Goal: Task Accomplishment & Management: Complete application form

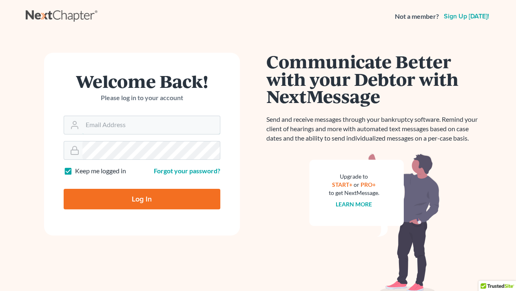
type input "[EMAIL_ADDRESS][PERSON_NAME][DOMAIN_NAME]"
click at [188, 195] on input "Log In" at bounding box center [142, 199] width 157 height 20
type input "Thinking..."
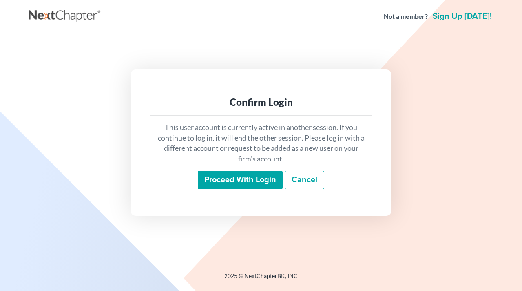
click at [235, 172] on input "Proceed with login" at bounding box center [240, 180] width 85 height 19
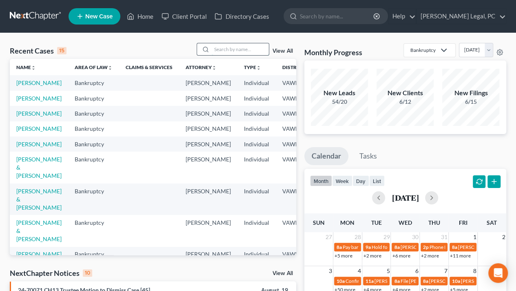
click at [226, 47] on input "search" at bounding box center [240, 49] width 57 height 12
type input "brown"
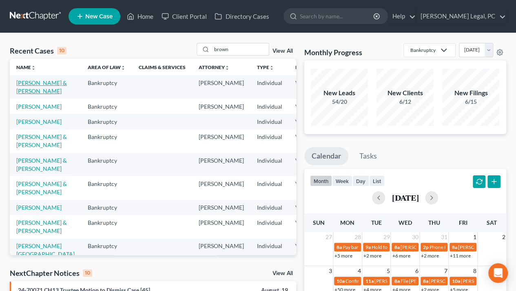
click at [23, 94] on link "[PERSON_NAME] & [PERSON_NAME]" at bounding box center [41, 86] width 51 height 15
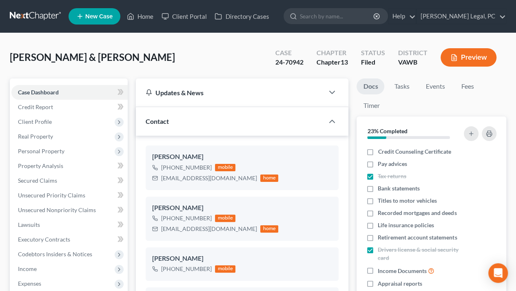
scroll to position [984, 0]
drag, startPoint x: 162, startPoint y: 180, endPoint x: 218, endPoint y: 182, distance: 56.0
click at [218, 182] on div "hyrule082@gmail.com home" at bounding box center [215, 178] width 126 height 11
copy div "hyrule082@gmail.com"
click at [36, 258] on span "Codebtors Insiders & Notices" at bounding box center [69, 254] width 116 height 15
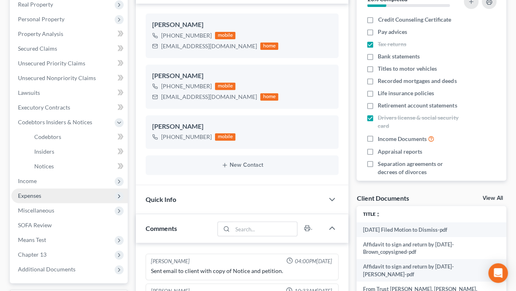
scroll to position [132, 0]
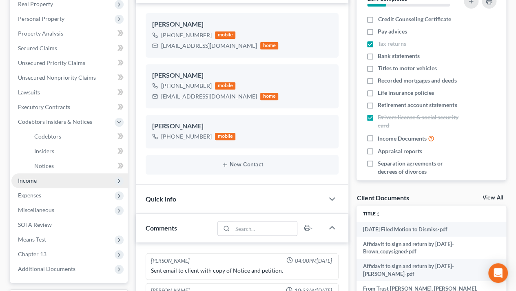
click at [36, 184] on span "Income" at bounding box center [69, 180] width 116 height 15
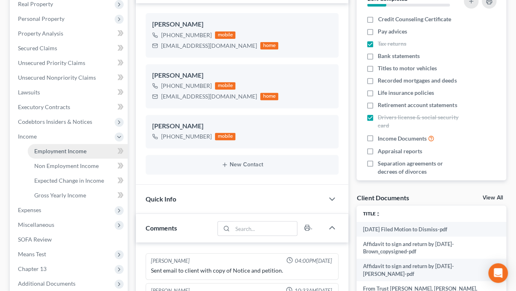
click at [69, 150] on span "Employment Income" at bounding box center [60, 150] width 52 height 7
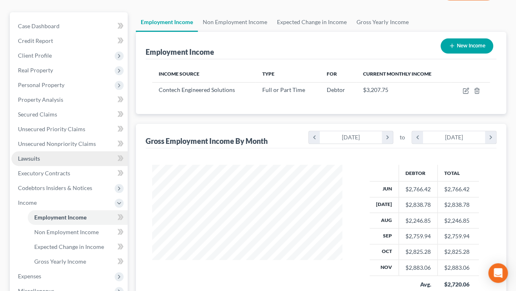
scroll to position [67, 0]
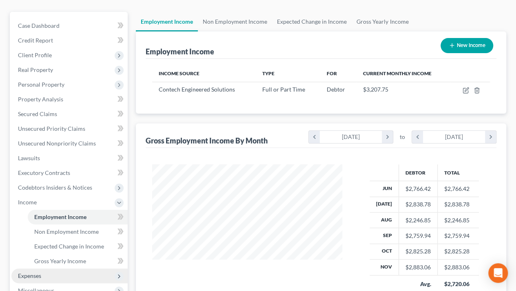
click at [23, 272] on span "Expenses" at bounding box center [29, 275] width 23 height 7
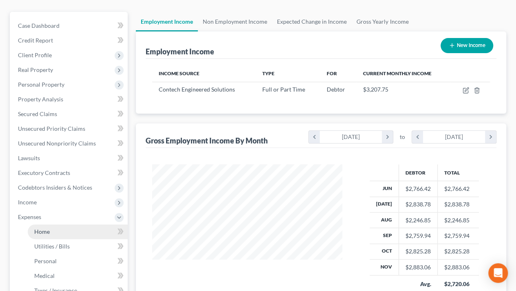
click at [40, 235] on link "Home" at bounding box center [78, 231] width 100 height 15
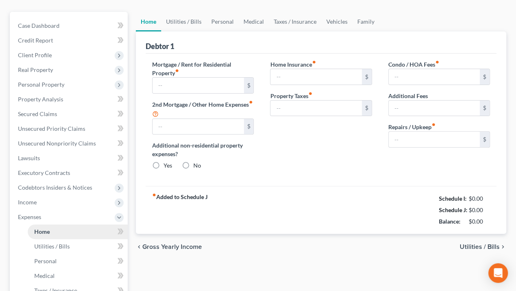
type input "0.00"
radio input "true"
type input "0.00"
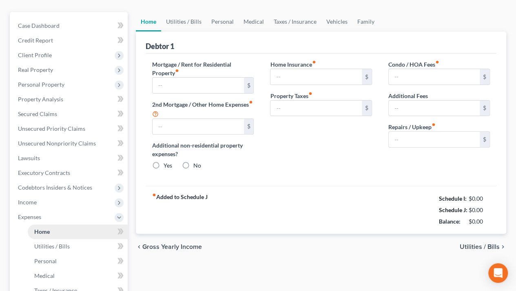
type input "0.00"
type input "150.00"
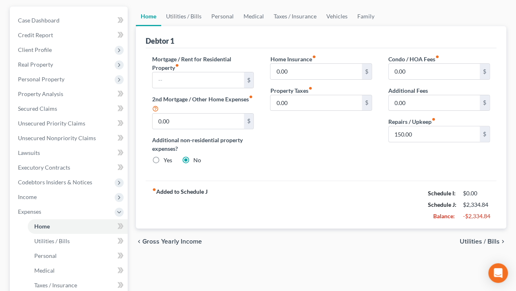
scroll to position [72, 0]
click at [172, 21] on link "Utilities / Bills" at bounding box center [183, 16] width 45 height 20
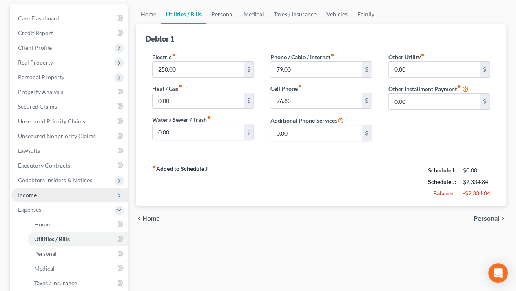
scroll to position [74, 0]
click at [31, 193] on span "Income" at bounding box center [27, 194] width 19 height 7
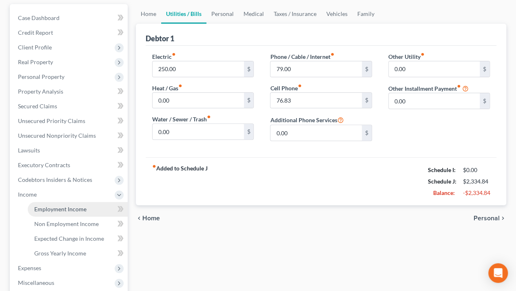
click at [47, 208] on span "Employment Income" at bounding box center [60, 208] width 52 height 7
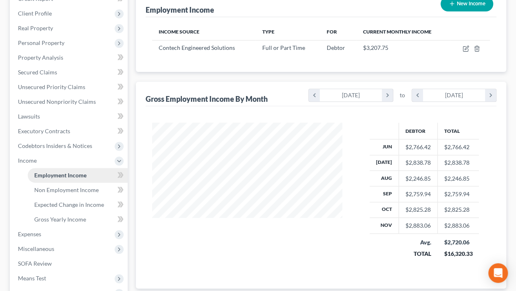
scroll to position [109, 0]
click at [40, 232] on span "Expenses" at bounding box center [29, 233] width 23 height 7
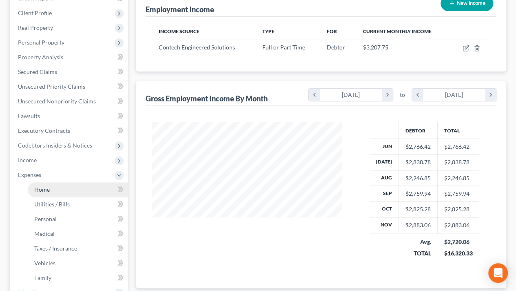
click at [37, 195] on link "Home" at bounding box center [78, 189] width 100 height 15
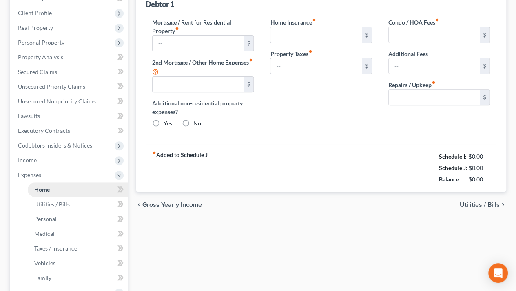
scroll to position [81, 0]
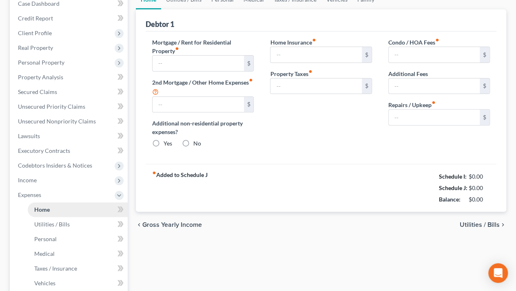
type input "0.00"
radio input "true"
type input "0.00"
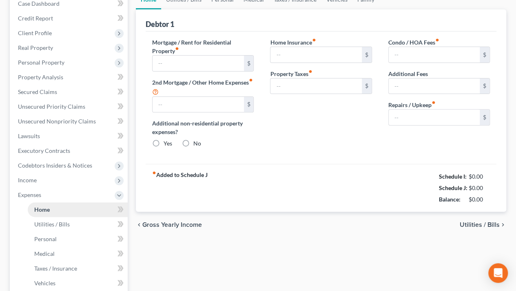
type input "0.00"
type input "150.00"
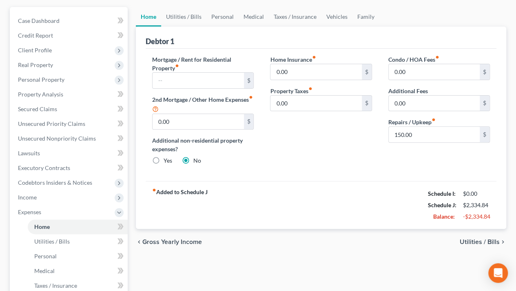
scroll to position [74, 0]
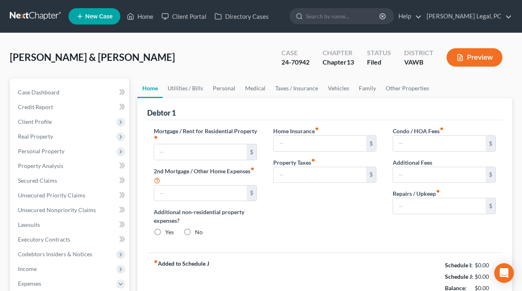
type input "0.00"
radio input "true"
type input "0.00"
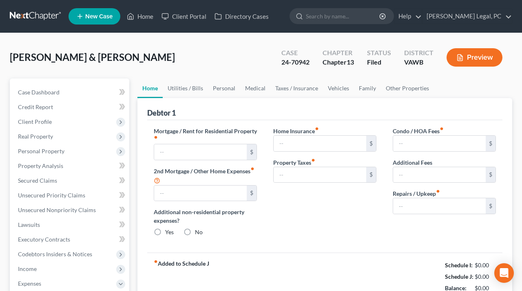
type input "0.00"
type input "150.00"
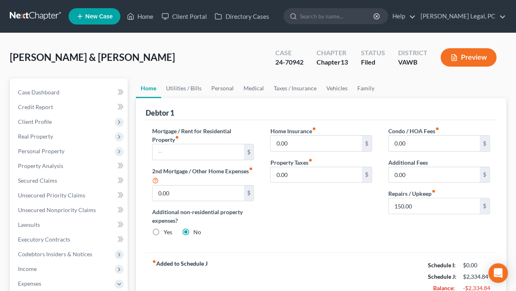
scroll to position [10, 0]
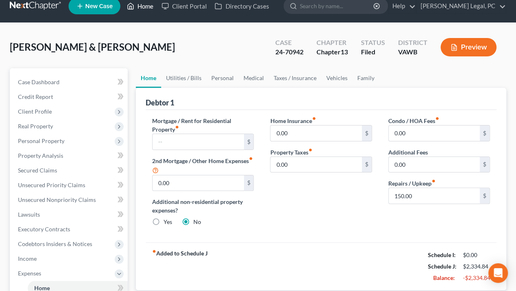
click at [142, 9] on link "Home" at bounding box center [140, 6] width 35 height 15
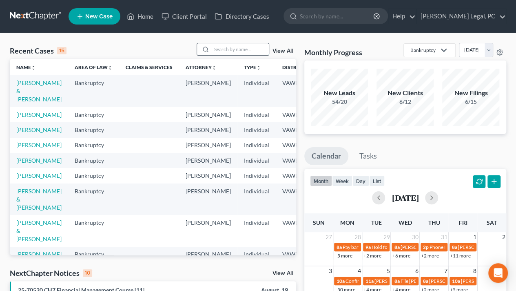
click at [215, 45] on input "search" at bounding box center [240, 49] width 57 height 12
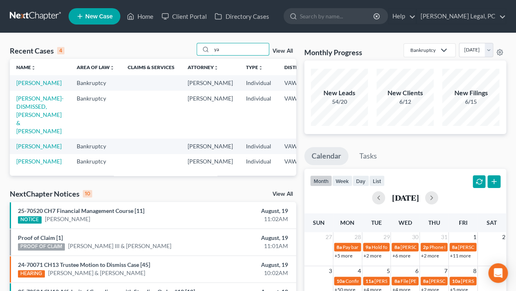
type input "y"
type input "crigger"
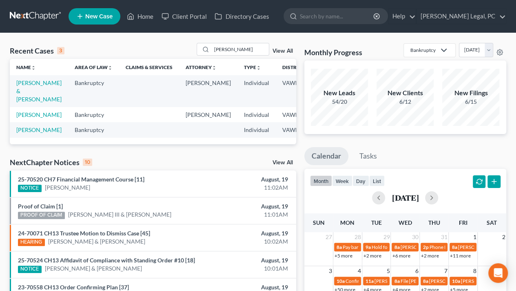
click at [30, 87] on td "Crigger, Jonathan & Bethane" at bounding box center [39, 90] width 58 height 31
click at [28, 92] on link "Crigger, Jonathan & Bethane" at bounding box center [38, 90] width 45 height 23
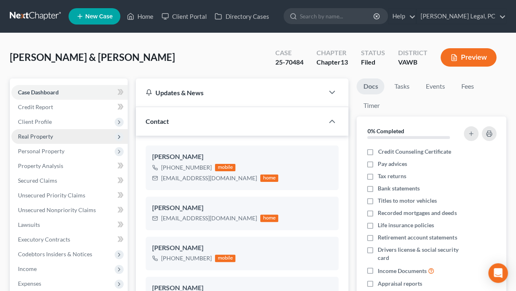
scroll to position [920, 0]
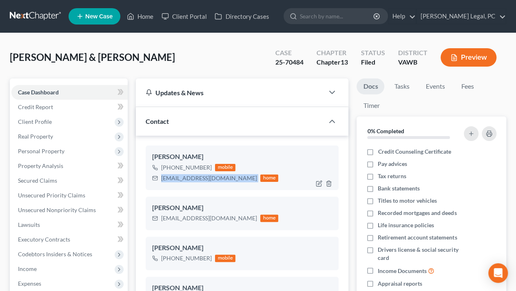
drag, startPoint x: 162, startPoint y: 177, endPoint x: 233, endPoint y: 182, distance: 72.0
click at [233, 182] on div "bethanecrigger@yahoo.com home" at bounding box center [215, 178] width 126 height 11
copy div "bethanecrigger@yahoo.com"
click at [146, 18] on link "Home" at bounding box center [140, 16] width 35 height 15
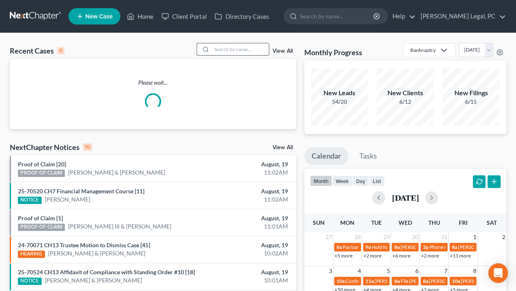
click at [220, 46] on input "search" at bounding box center [240, 49] width 57 height 12
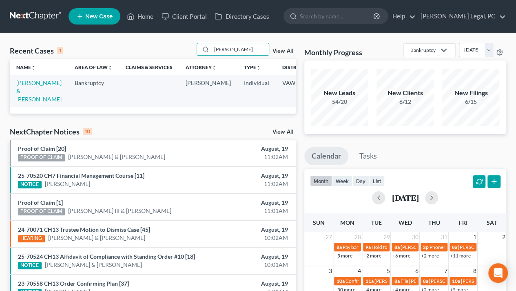
drag, startPoint x: 236, startPoint y: 47, endPoint x: 192, endPoint y: 53, distance: 45.0
click at [192, 53] on div "Recent Cases 1 justus View All" at bounding box center [153, 51] width 287 height 16
type input "richardson"
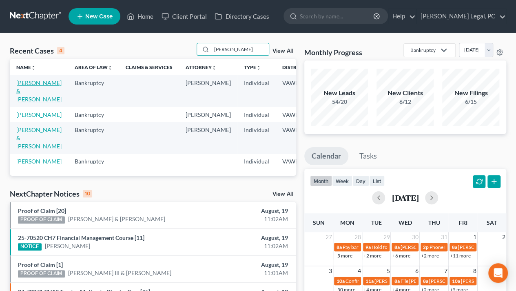
click at [23, 100] on link "Richardson, Scottie & Angela" at bounding box center [38, 90] width 45 height 23
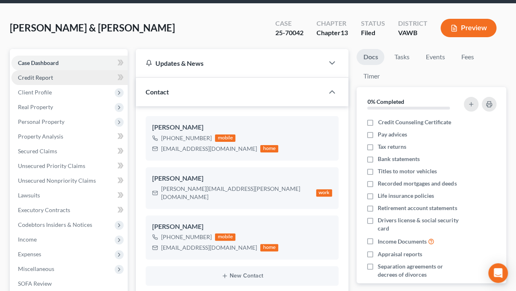
scroll to position [163, 0]
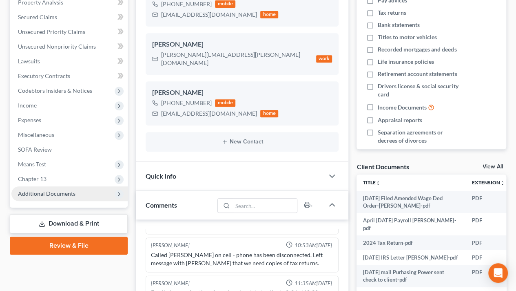
click at [36, 191] on span "Additional Documents" at bounding box center [47, 193] width 58 height 7
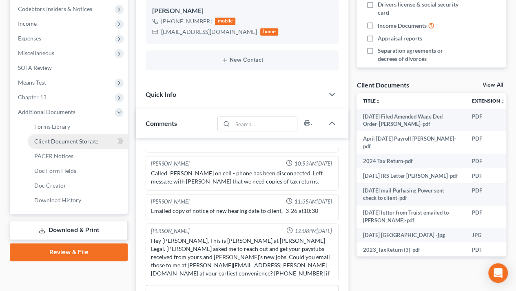
scroll to position [0, 0]
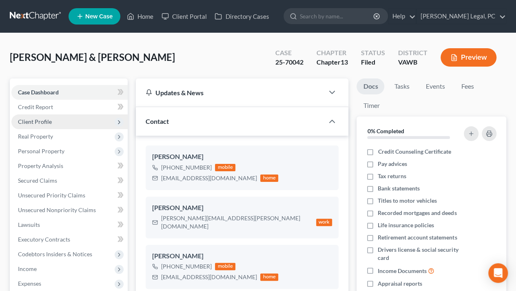
click at [45, 121] on span "Client Profile" at bounding box center [35, 121] width 34 height 7
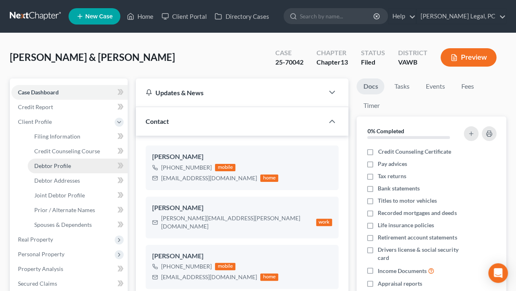
click at [62, 162] on span "Debtor Profile" at bounding box center [52, 165] width 37 height 7
select select "1"
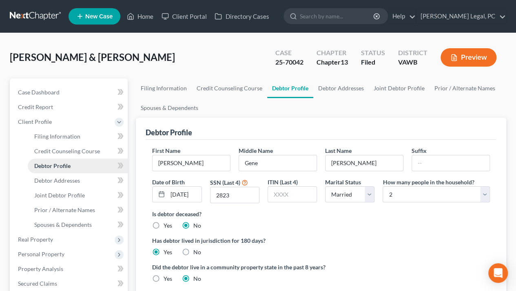
radio input "true"
click at [394, 91] on link "Joint Debtor Profile" at bounding box center [399, 88] width 60 height 20
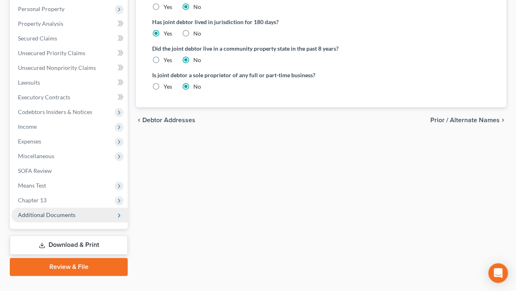
click at [55, 213] on span "Additional Documents" at bounding box center [47, 214] width 58 height 7
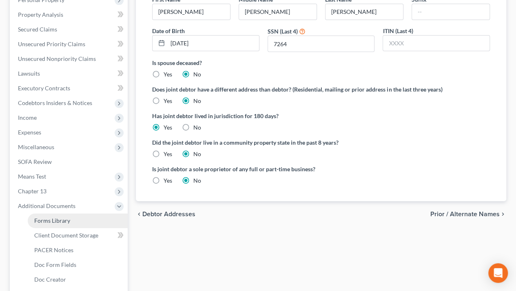
scroll to position [142, 0]
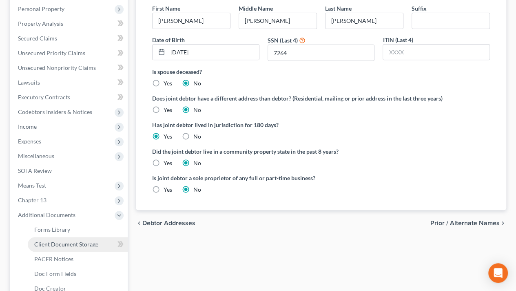
click at [70, 249] on link "Client Document Storage" at bounding box center [78, 244] width 100 height 15
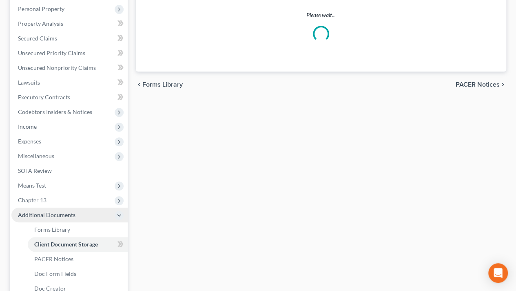
scroll to position [114, 0]
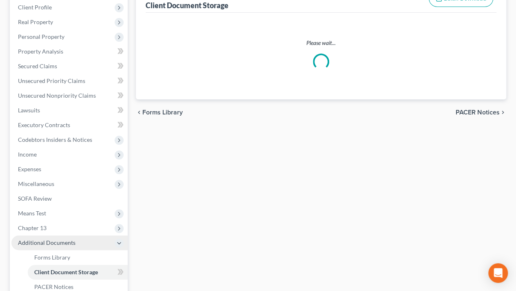
select select "0"
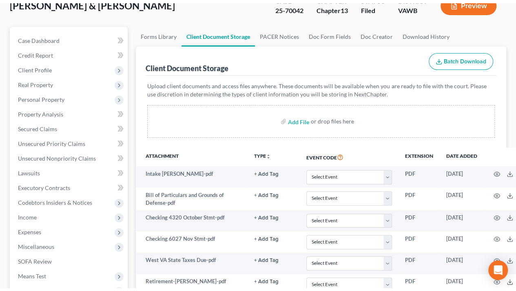
scroll to position [0, 0]
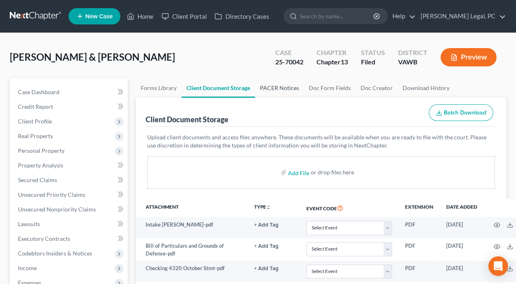
click at [283, 93] on link "PACER Notices" at bounding box center [279, 88] width 49 height 20
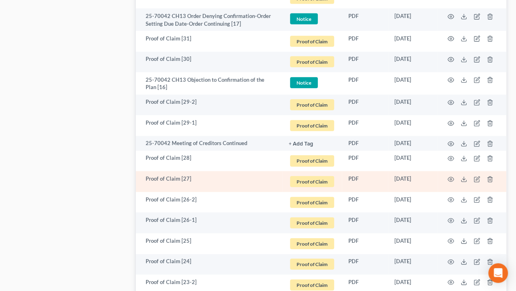
scroll to position [898, 0]
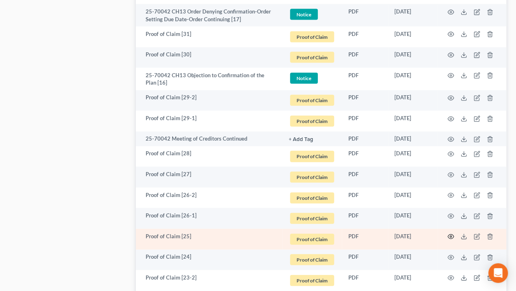
click at [451, 234] on icon "button" at bounding box center [451, 236] width 7 height 7
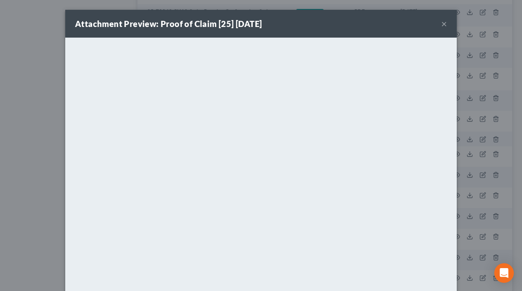
click at [442, 28] on button "×" at bounding box center [445, 24] width 6 height 10
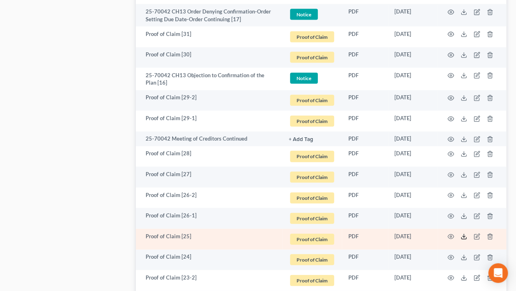
click at [463, 237] on icon at bounding box center [464, 236] width 7 height 7
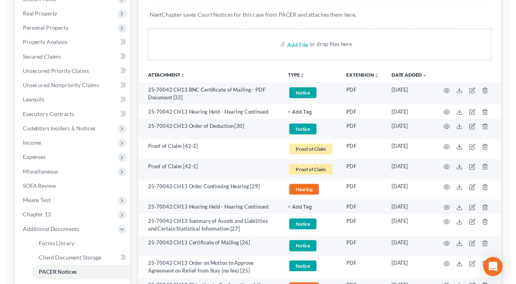
scroll to position [0, 0]
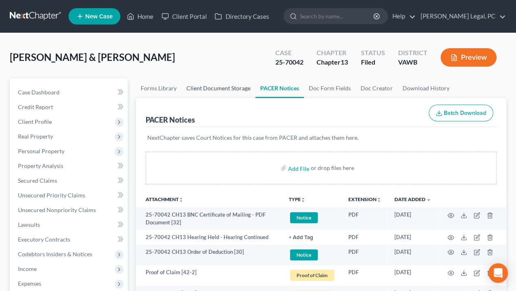
click at [225, 89] on link "Client Document Storage" at bounding box center [219, 88] width 74 height 20
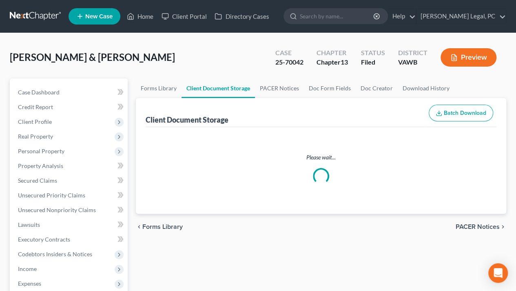
select select "0"
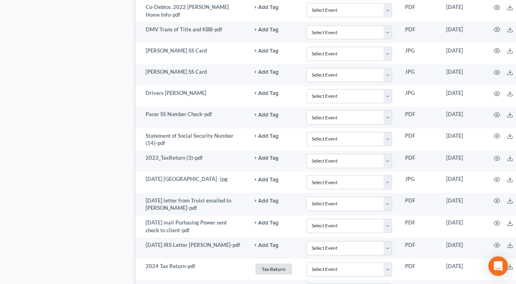
scroll to position [992, 0]
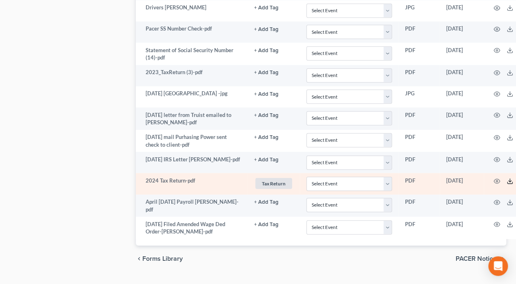
click at [507, 178] on icon at bounding box center [510, 181] width 7 height 7
